Goal: Information Seeking & Learning: Learn about a topic

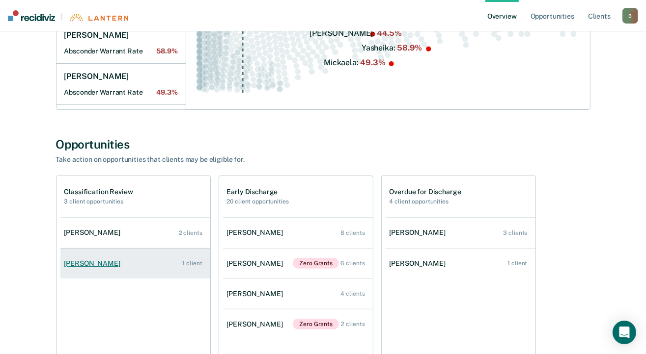
scroll to position [245, 0]
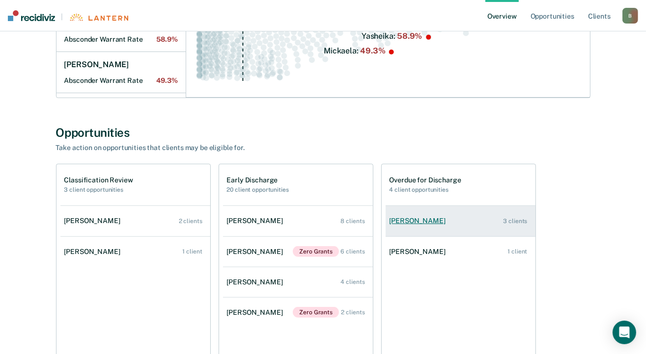
click at [430, 224] on div "[PERSON_NAME]" at bounding box center [419, 221] width 60 height 8
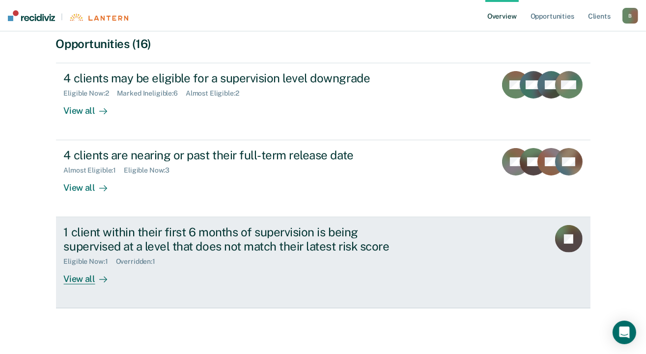
scroll to position [208, 0]
